Goal: Information Seeking & Learning: Learn about a topic

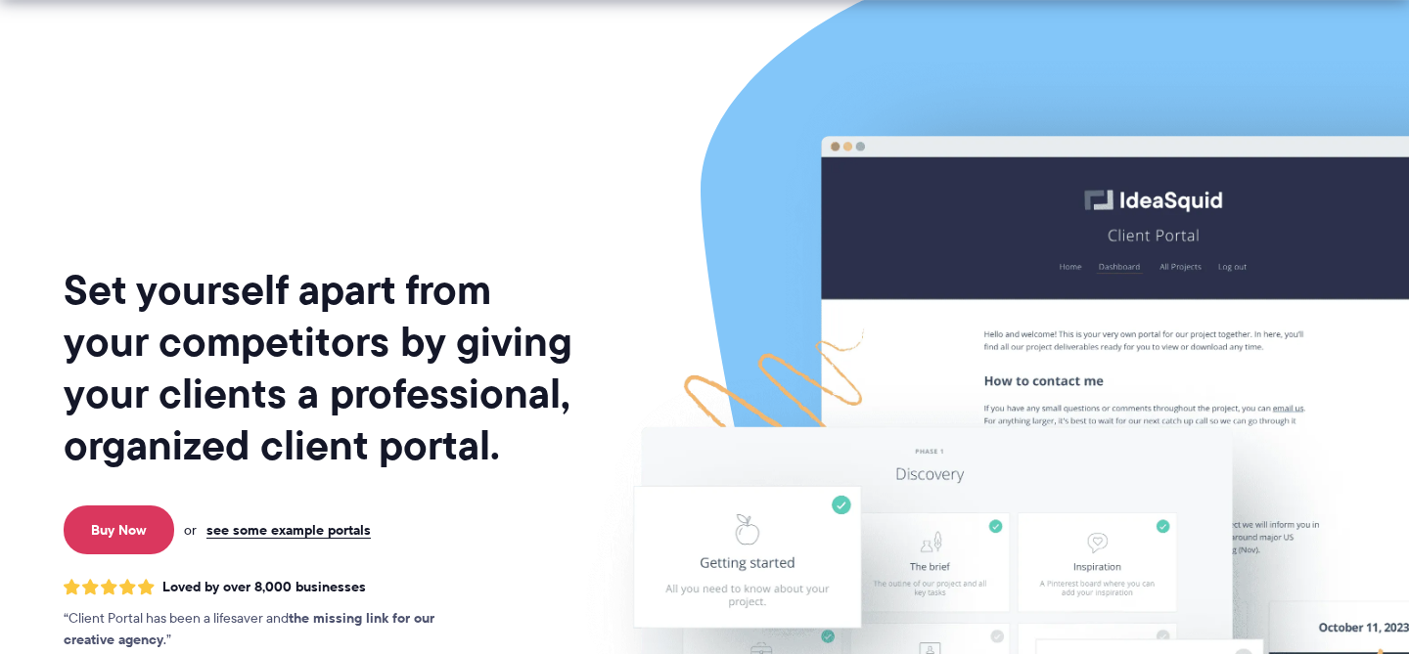
scroll to position [203, 0]
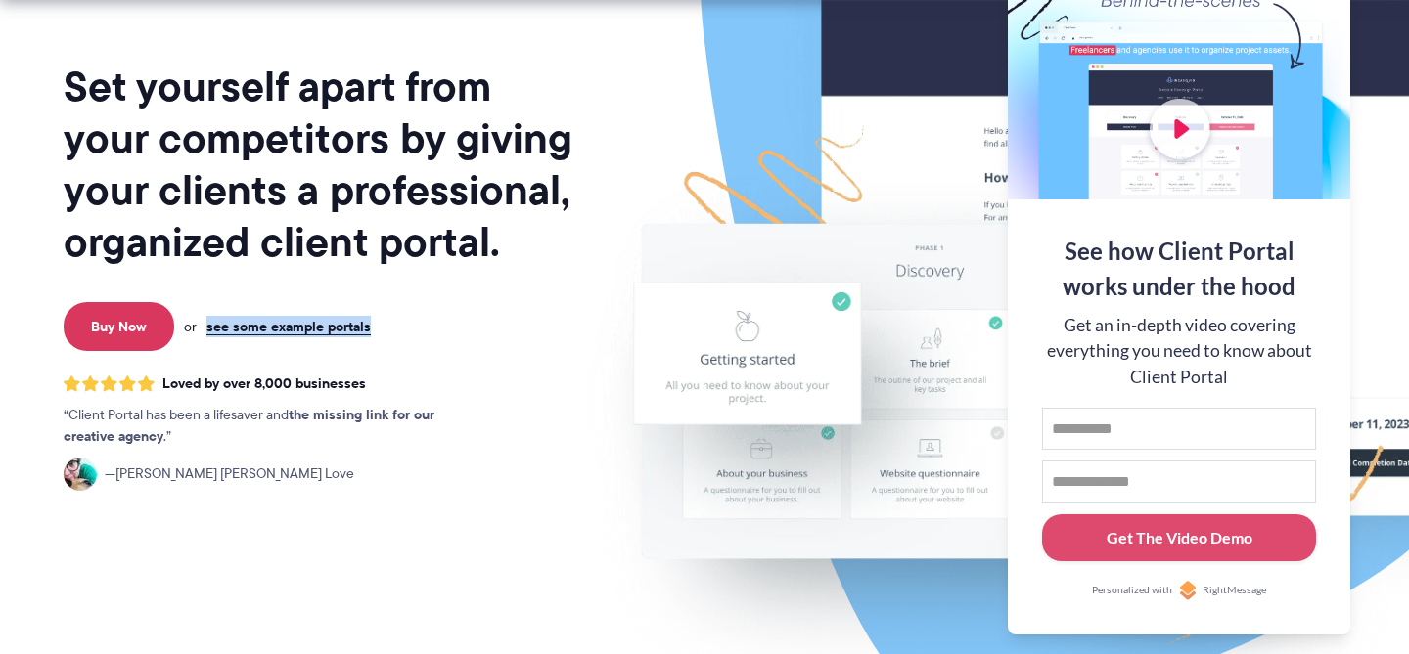
click at [919, 440] on img at bounding box center [1099, 281] width 1097 height 938
click at [907, 223] on img at bounding box center [1099, 281] width 1097 height 938
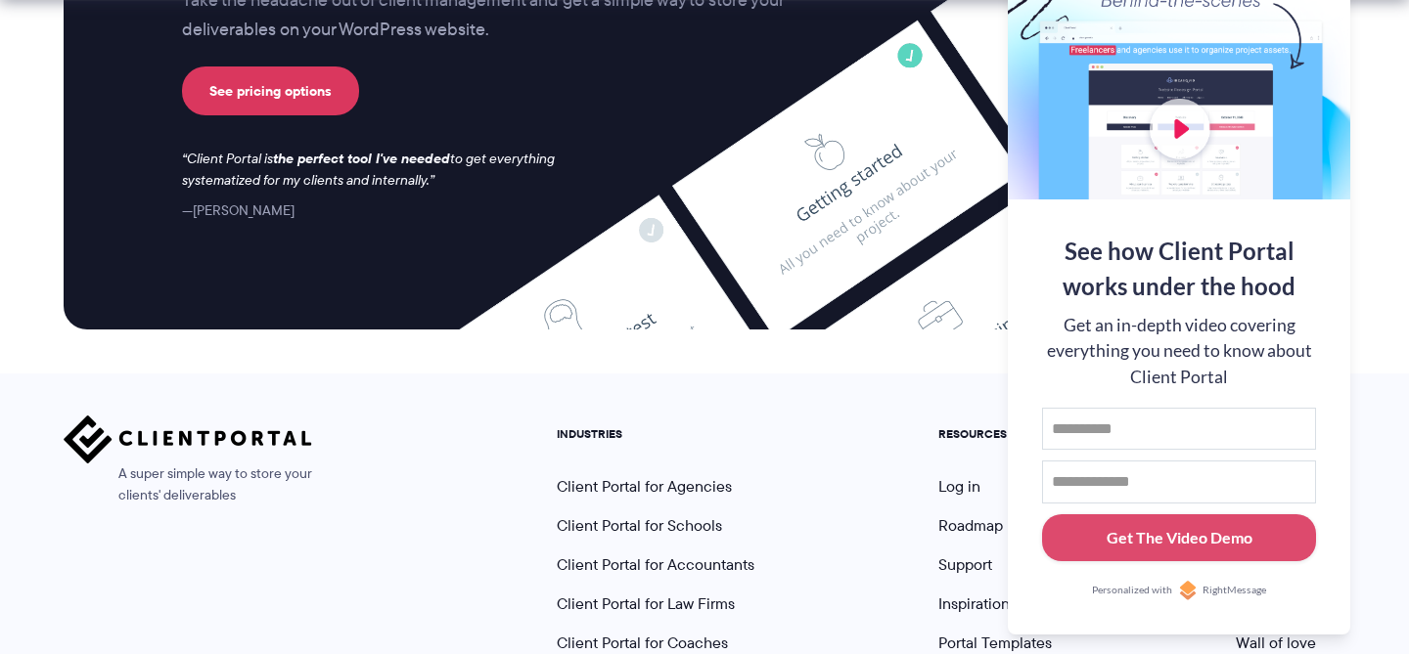
scroll to position [8324, 0]
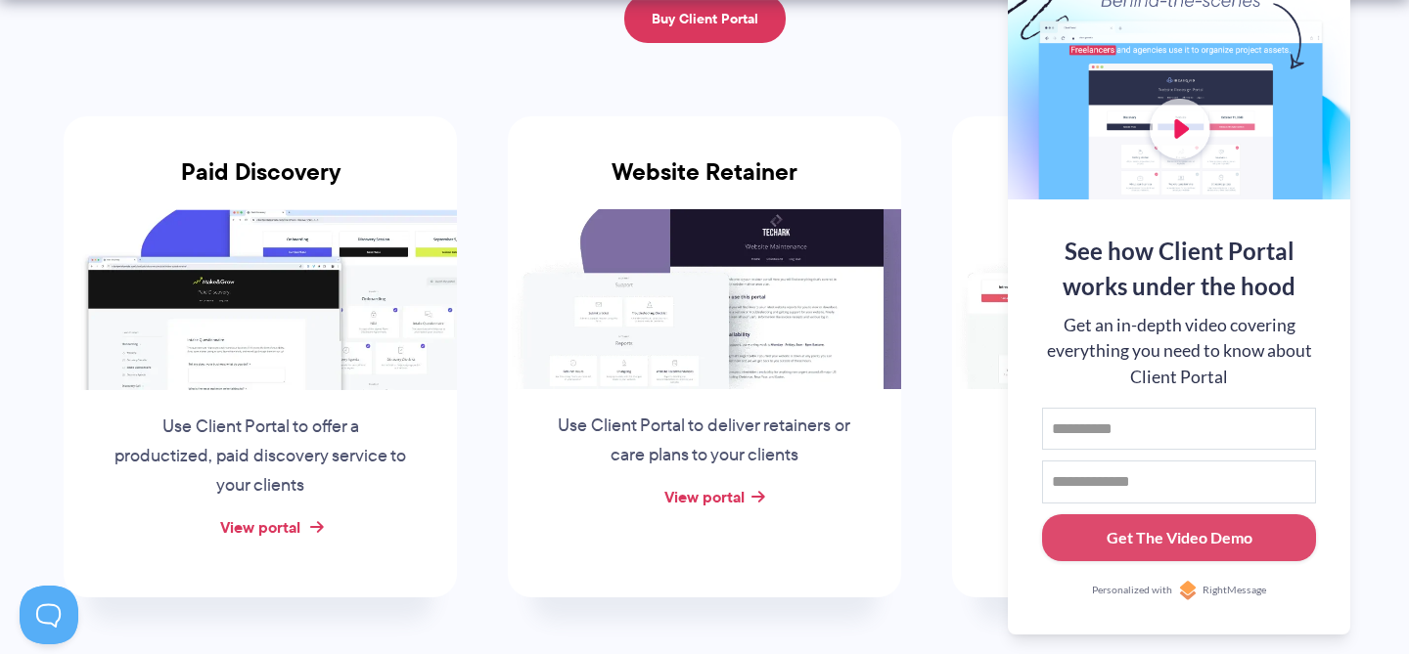
click at [296, 525] on link "View portal" at bounding box center [260, 527] width 80 height 23
click at [703, 497] on link "View portal" at bounding box center [704, 496] width 80 height 23
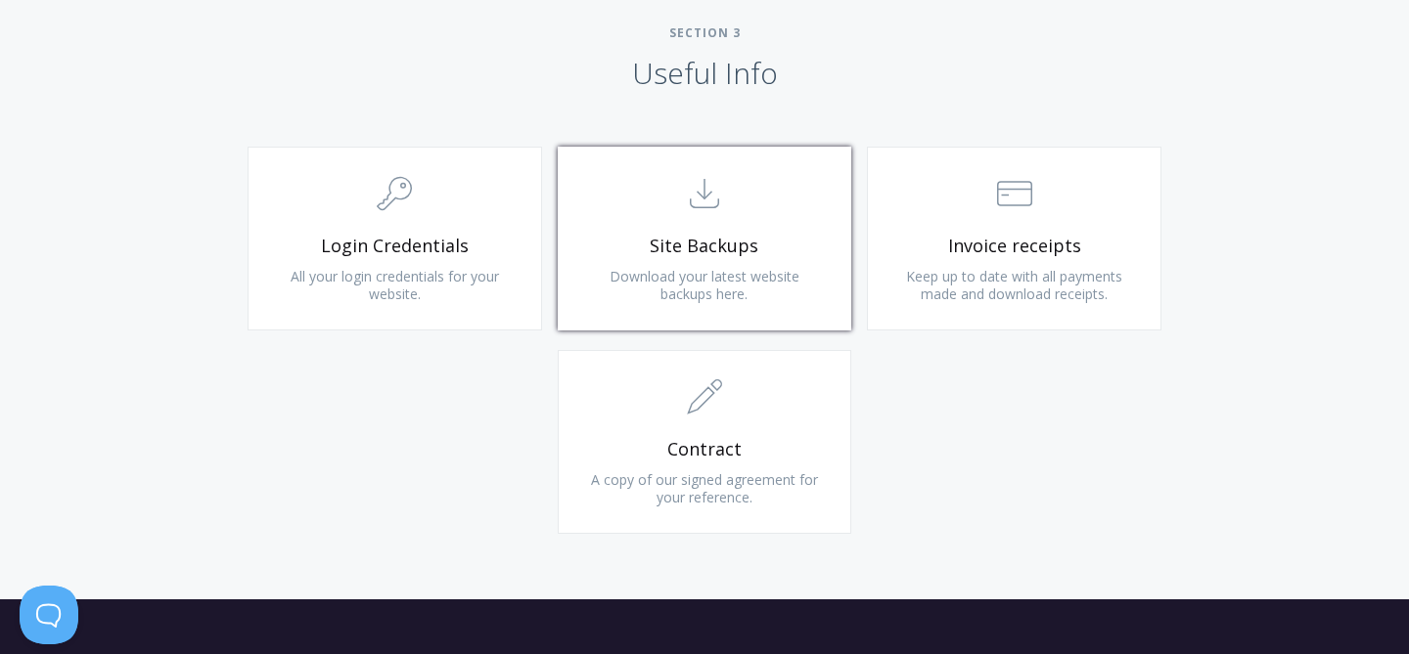
scroll to position [1848, 0]
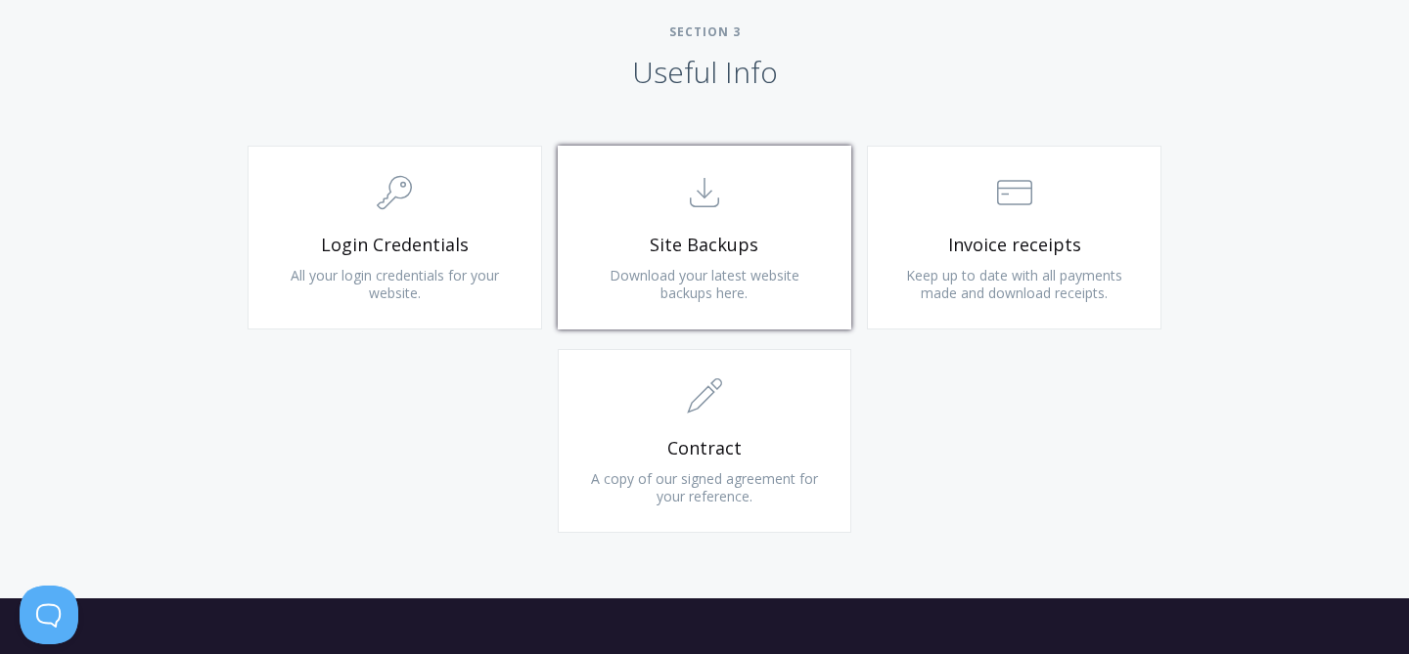
click at [711, 230] on link ".st0{fill:none;stroke:#000000;stroke-width:2;stroke-miterlimit:10;} Untitled-15…" at bounding box center [705, 238] width 294 height 184
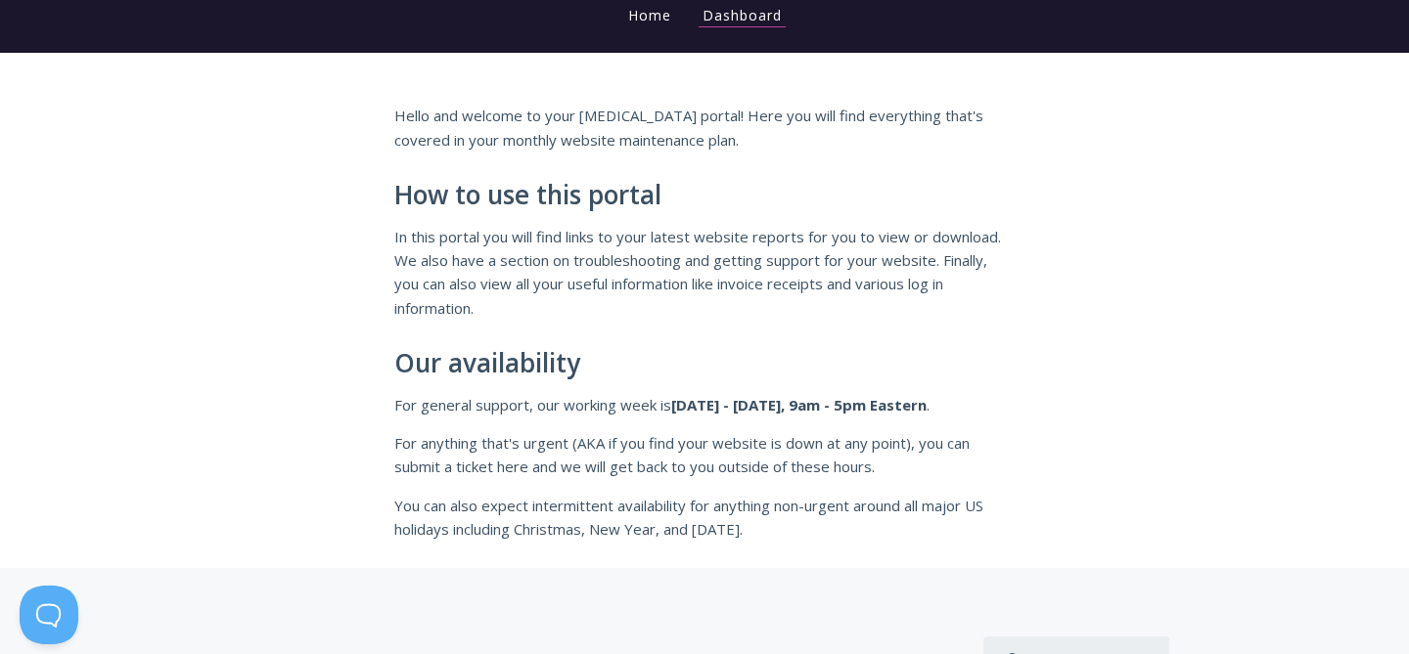
scroll to position [0, 0]
